Goal: Find contact information: Find contact information

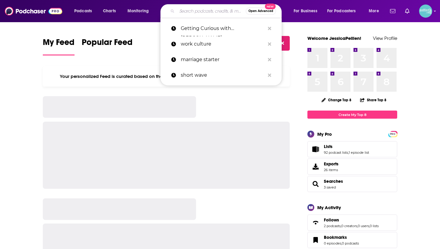
click at [189, 12] on input "Search podcasts, credits, & more..." at bounding box center [211, 11] width 69 height 10
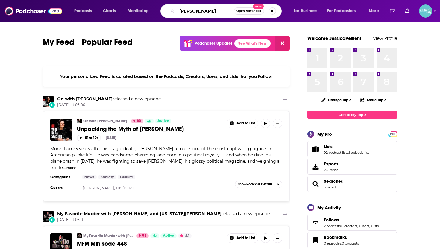
type input "[PERSON_NAME]"
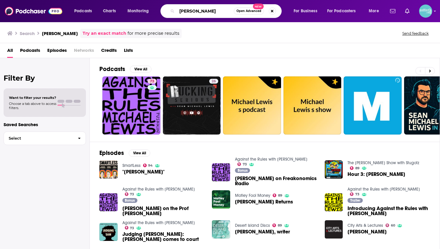
drag, startPoint x: 211, startPoint y: 10, endPoint x: 165, endPoint y: 8, distance: 46.1
click at [165, 8] on div "michael lewis Open Advanced New" at bounding box center [220, 11] width 121 height 14
type input "against the rules"
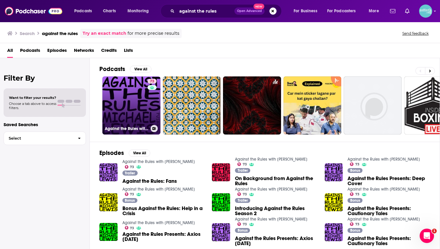
click at [132, 106] on link "73 Against the Rules with Michael Lewis" at bounding box center [131, 105] width 58 height 58
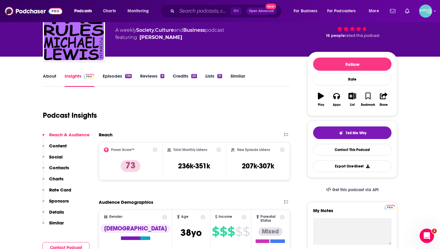
scroll to position [43, 0]
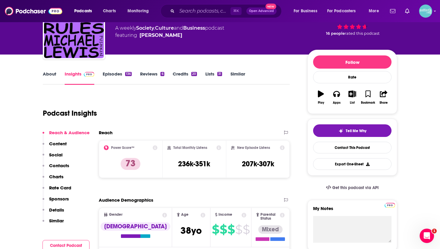
click at [49, 76] on link "About" at bounding box center [49, 78] width 13 height 14
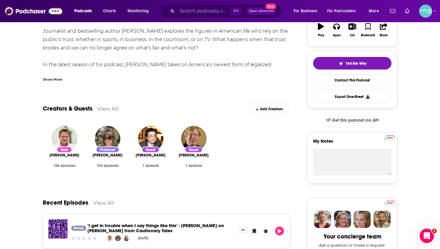
scroll to position [116, 0]
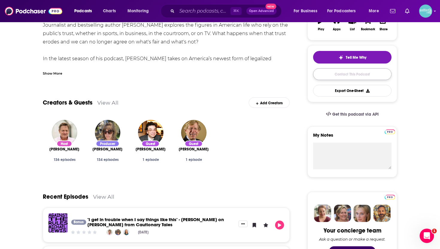
click at [345, 73] on link "Contact This Podcast" at bounding box center [352, 74] width 78 height 12
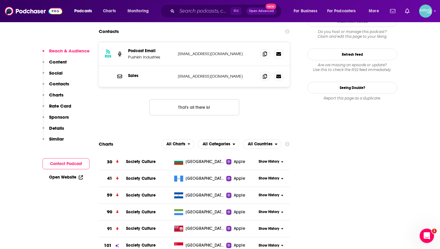
scroll to position [561, 0]
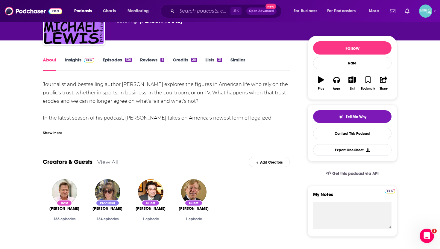
scroll to position [62, 0]
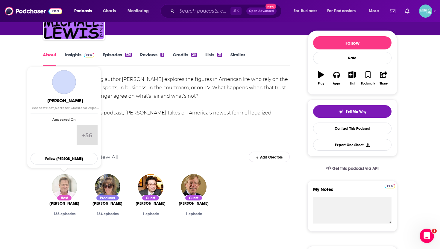
click at [63, 186] on img "Michael Lewis" at bounding box center [64, 186] width 25 height 25
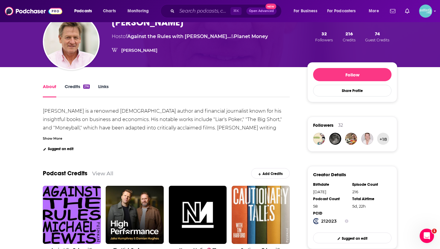
scroll to position [57, 0]
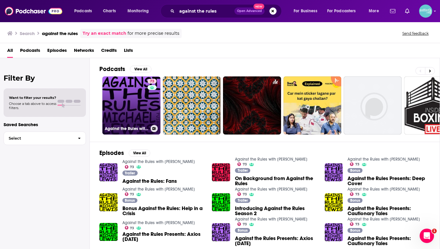
click at [140, 108] on link "73 Against the Rules with Michael Lewis" at bounding box center [131, 105] width 58 height 58
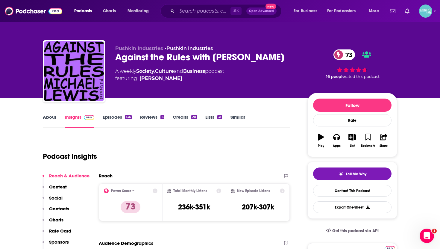
click at [117, 119] on link "Episodes 136" at bounding box center [117, 121] width 29 height 14
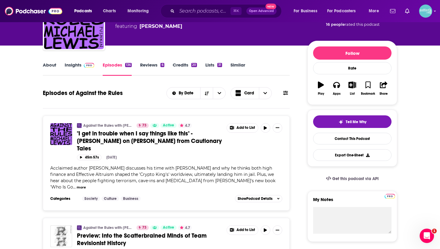
scroll to position [53, 0]
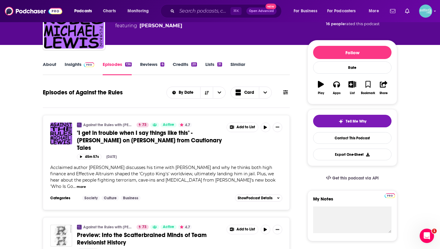
click at [50, 64] on link "About" at bounding box center [49, 68] width 13 height 14
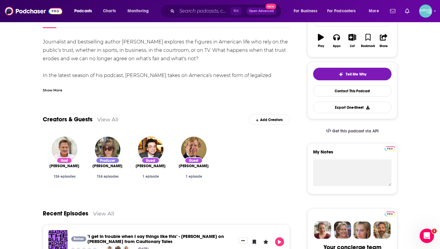
scroll to position [101, 0]
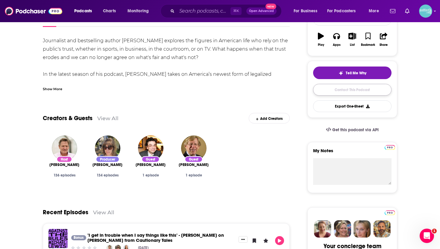
click at [345, 89] on link "Contact This Podcast" at bounding box center [352, 90] width 78 height 12
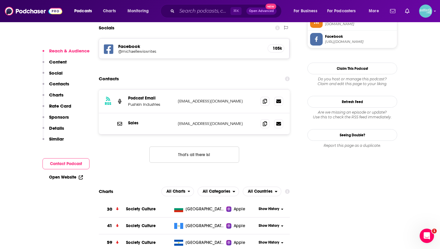
scroll to position [512, 0]
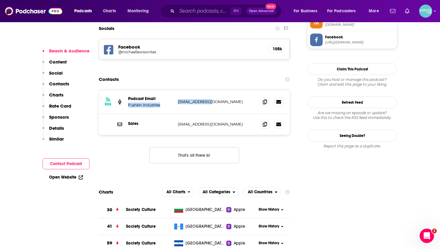
drag, startPoint x: 175, startPoint y: 75, endPoint x: 211, endPoint y: 77, distance: 36.2
click at [211, 90] on div "RSS Podcast Email Pushkin Industries feeds@pushkin.fm feeds@pushkin.fm" at bounding box center [194, 102] width 191 height 24
click at [217, 99] on p "feeds@pushkin.fm" at bounding box center [217, 101] width 78 height 5
drag, startPoint x: 213, startPoint y: 77, endPoint x: 177, endPoint y: 79, distance: 35.1
click at [177, 90] on div "RSS Podcast Email Pushkin Industries feeds@pushkin.fm feeds@pushkin.fm" at bounding box center [194, 102] width 191 height 24
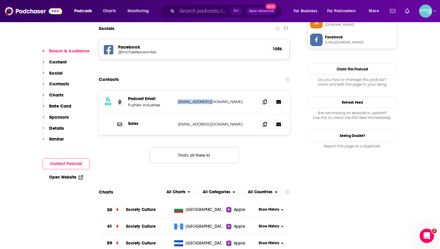
copy p "feeds@pushkin.fm"
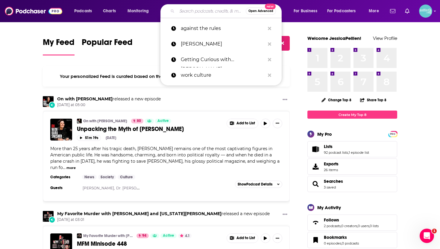
click at [194, 12] on input "Search podcasts, credits, & more..." at bounding box center [211, 11] width 69 height 10
paste input "Big Brains (UChicago)"
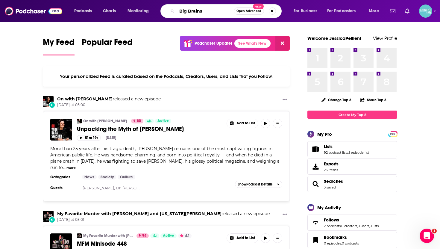
type input "Big Brains"
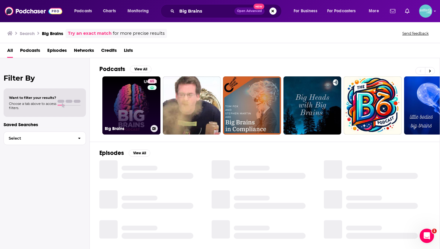
click at [125, 103] on link "65 Big Brains" at bounding box center [131, 105] width 58 height 58
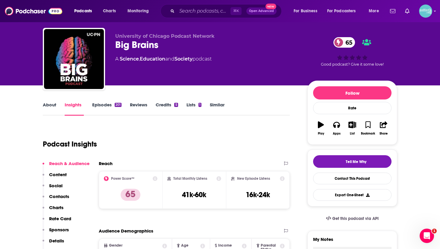
scroll to position [31, 0]
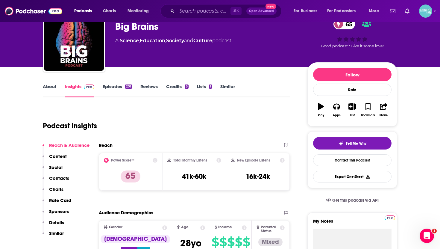
click at [50, 84] on link "About" at bounding box center [49, 91] width 13 height 14
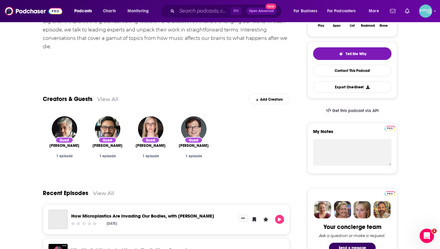
scroll to position [120, 0]
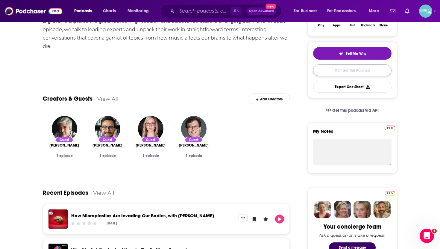
click at [338, 72] on link "Contact This Podcast" at bounding box center [352, 70] width 78 height 12
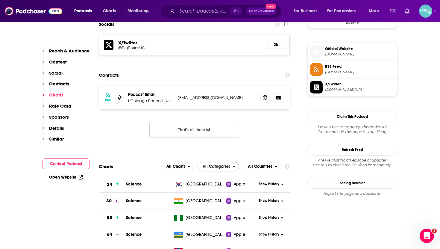
scroll to position [523, 0]
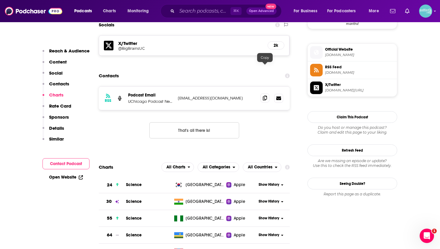
click at [264, 95] on icon at bounding box center [265, 97] width 4 height 5
